Goal: Navigation & Orientation: Find specific page/section

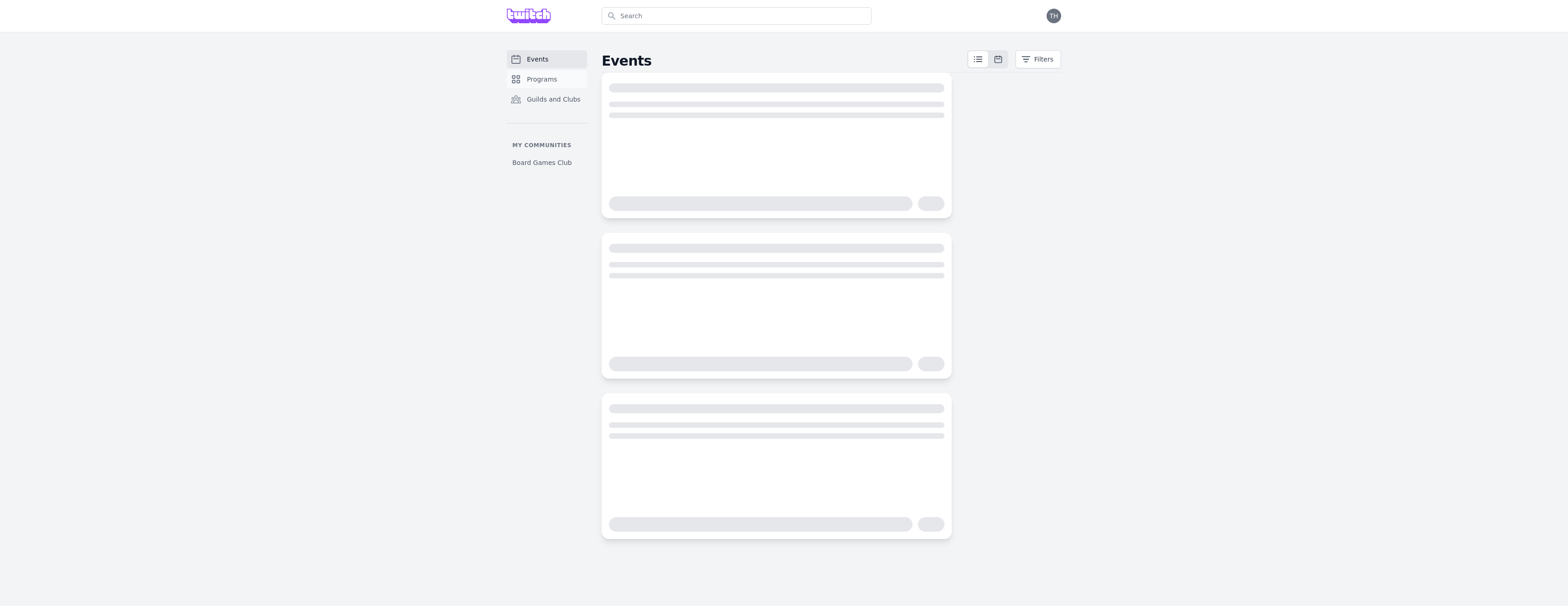
click at [568, 81] on link "Programs" at bounding box center [547, 79] width 80 height 18
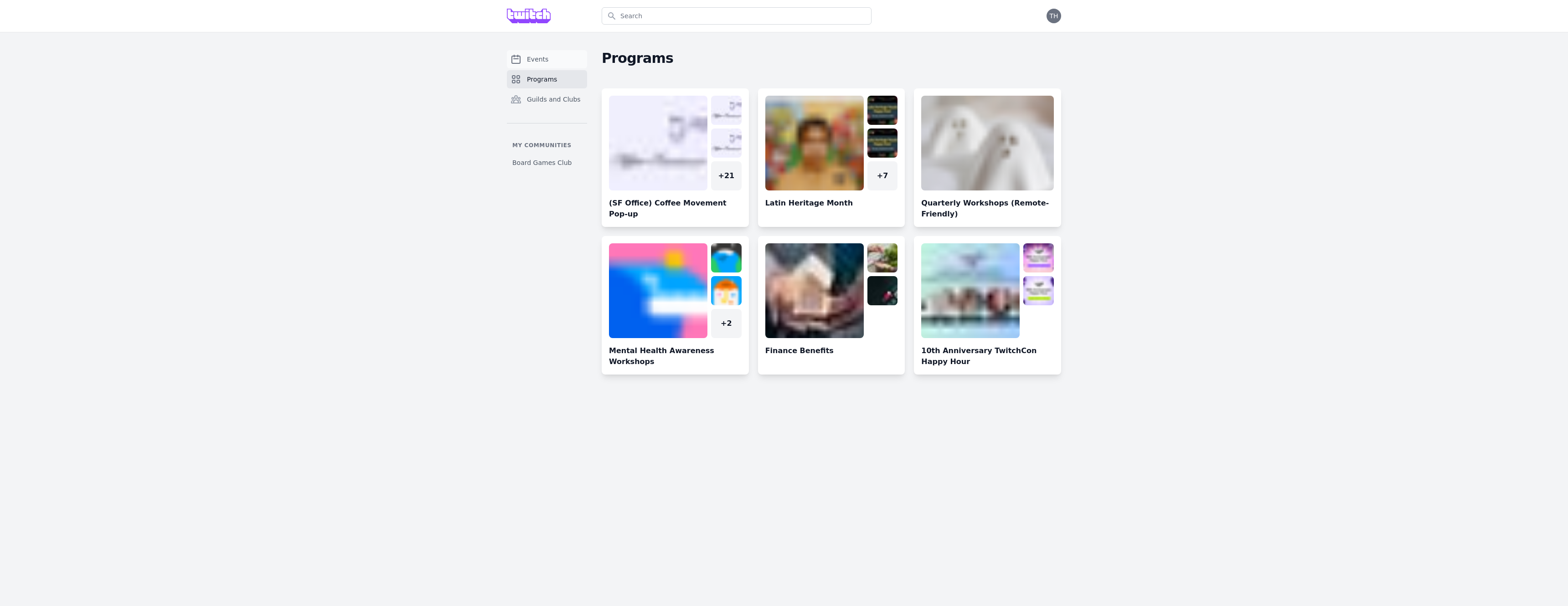
click at [567, 68] on link "Events" at bounding box center [547, 59] width 80 height 18
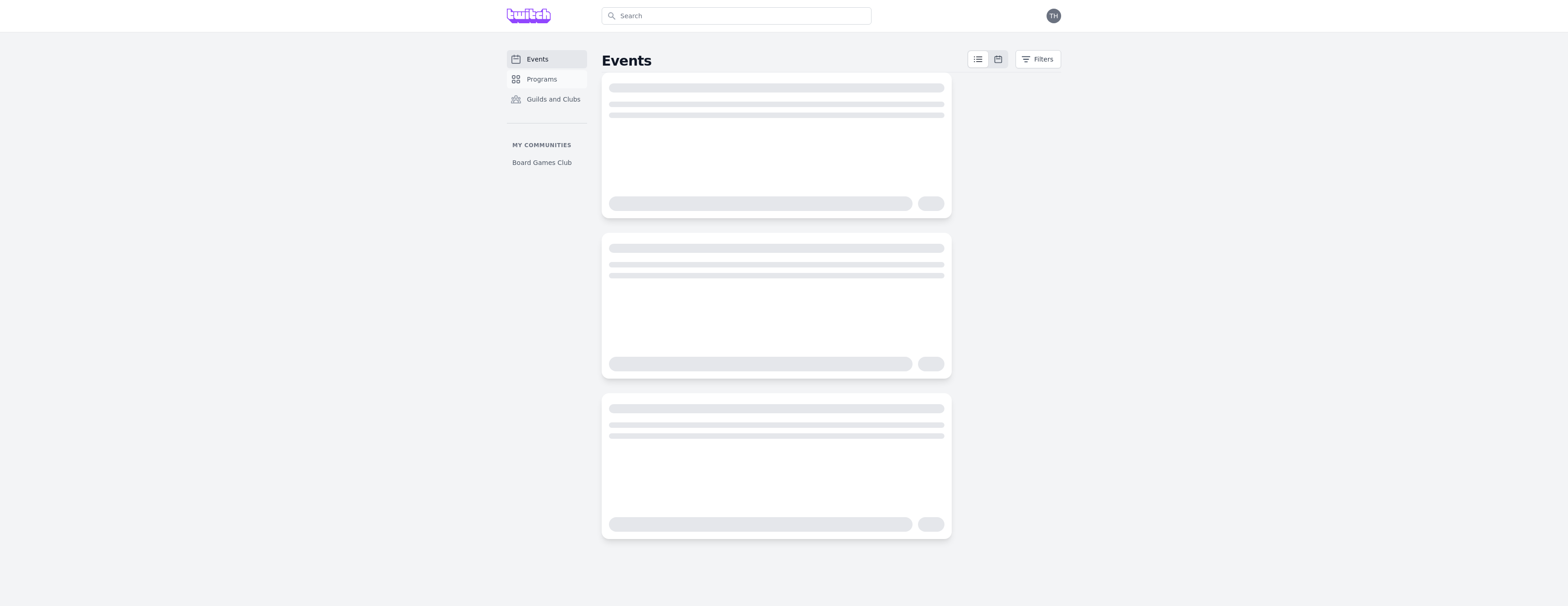
click at [567, 76] on link "Programs" at bounding box center [547, 79] width 80 height 18
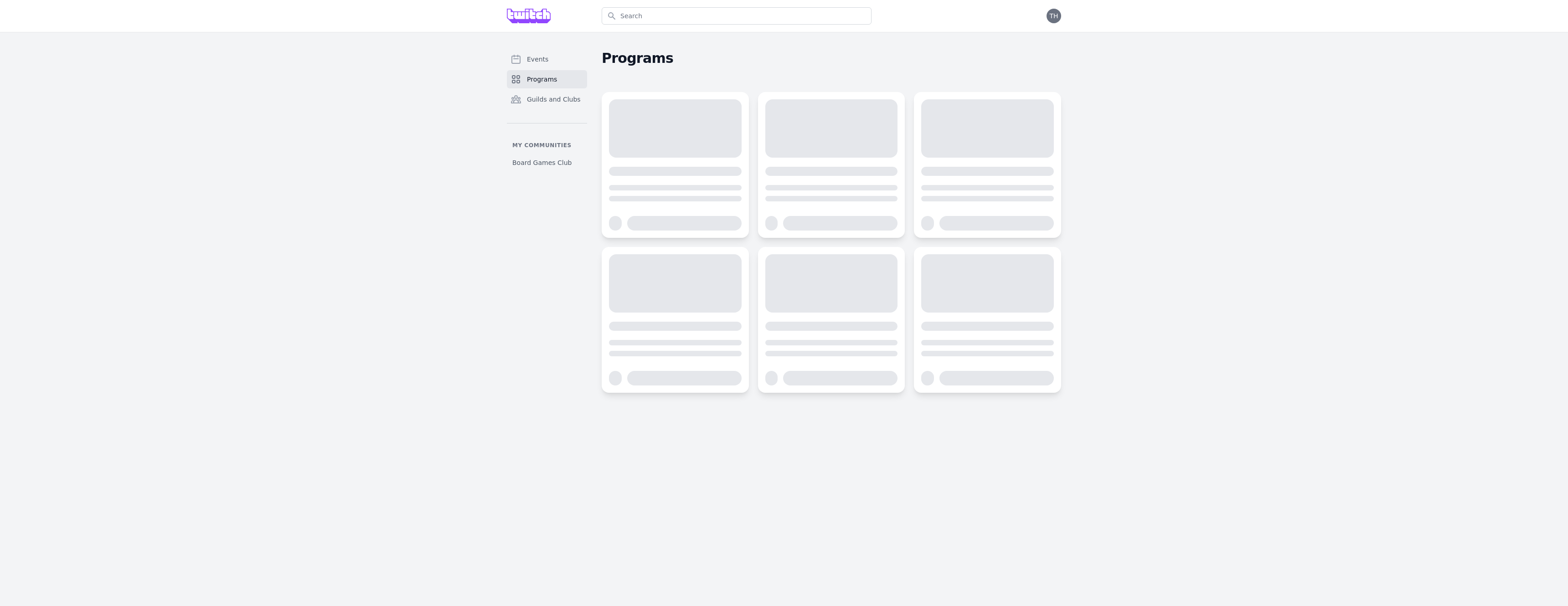
click at [647, 129] on div at bounding box center [675, 129] width 133 height 58
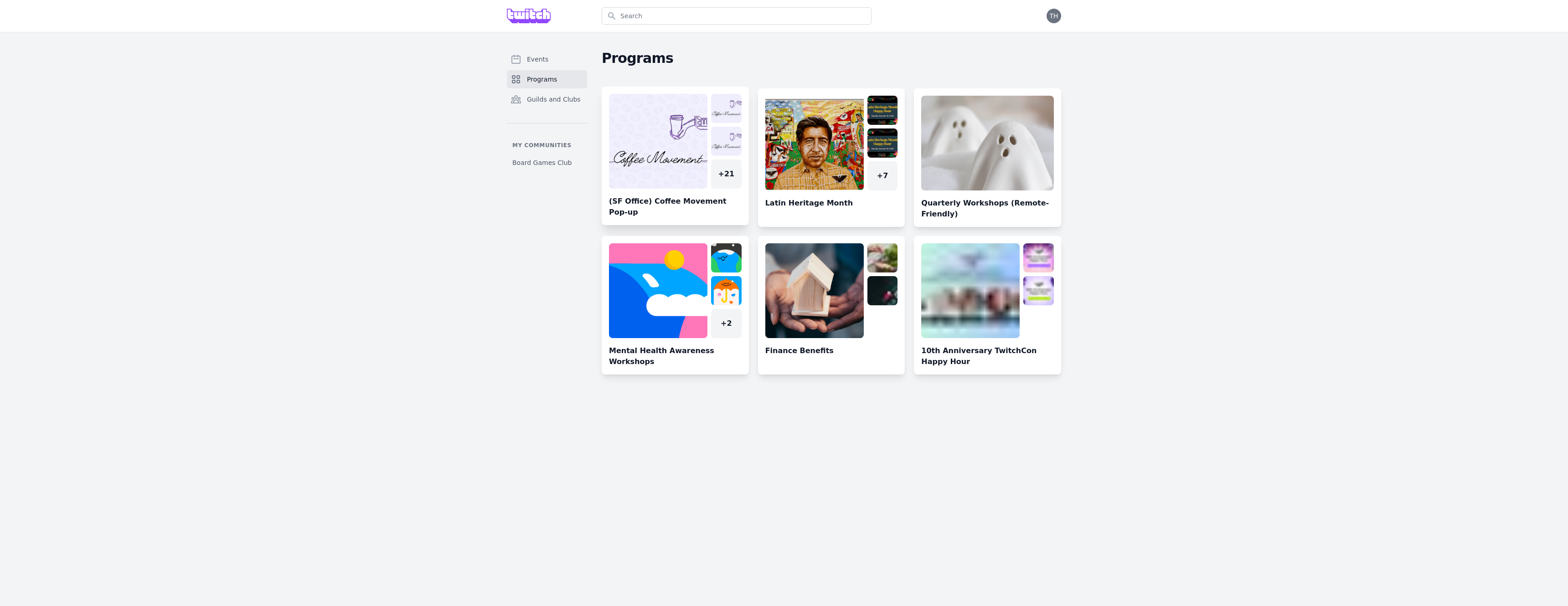
click at [652, 163] on link at bounding box center [676, 159] width 148 height 131
